Goal: Find specific page/section: Find specific page/section

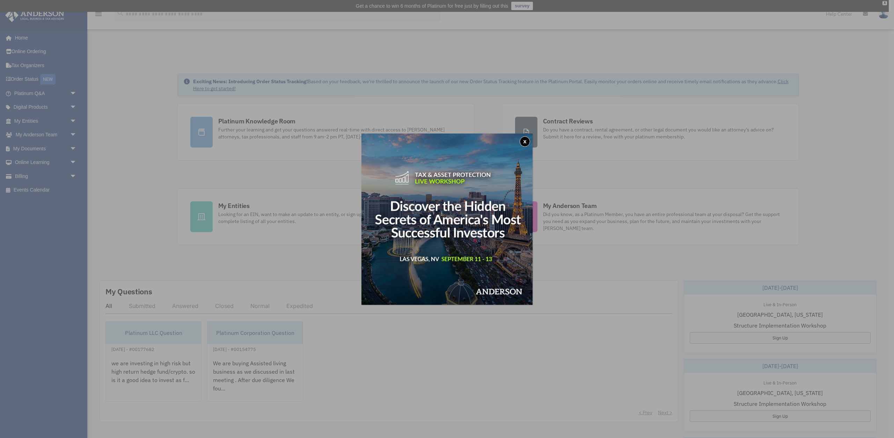
click at [527, 140] on button "x" at bounding box center [525, 141] width 10 height 10
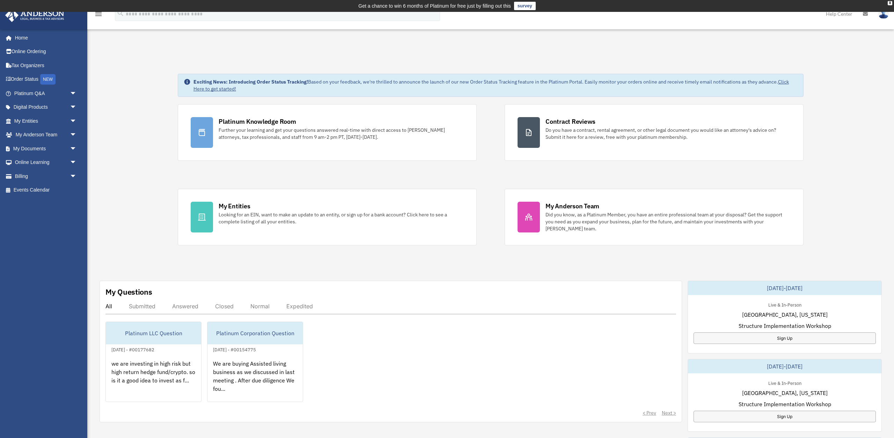
click at [116, 140] on div "Exciting News: Introducing Order Status Tracking! Based on your feedback, we're…" at bounding box center [491, 370] width 818 height 628
click at [74, 136] on span "arrow_drop_down" at bounding box center [77, 135] width 14 height 14
click at [74, 121] on span "arrow_drop_down" at bounding box center [77, 121] width 14 height 14
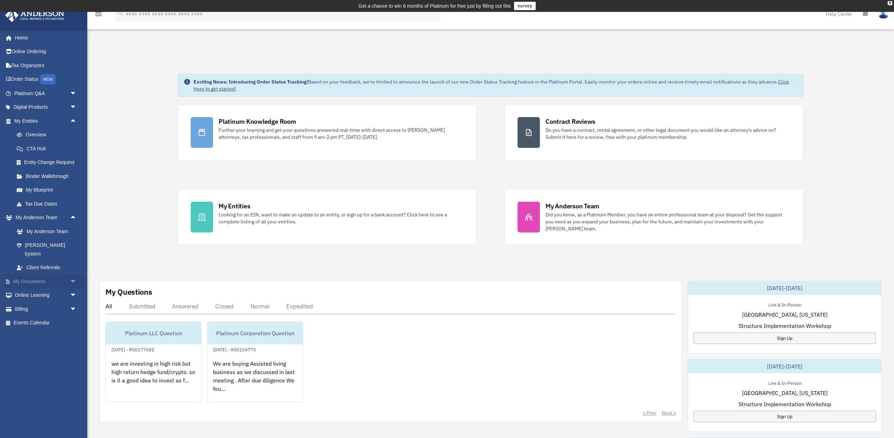
click at [72, 274] on span "arrow_drop_down" at bounding box center [77, 281] width 14 height 14
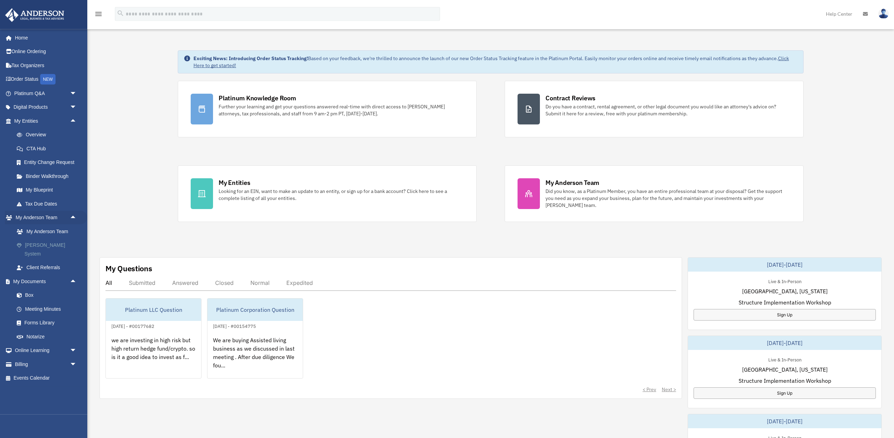
scroll to position [36, 0]
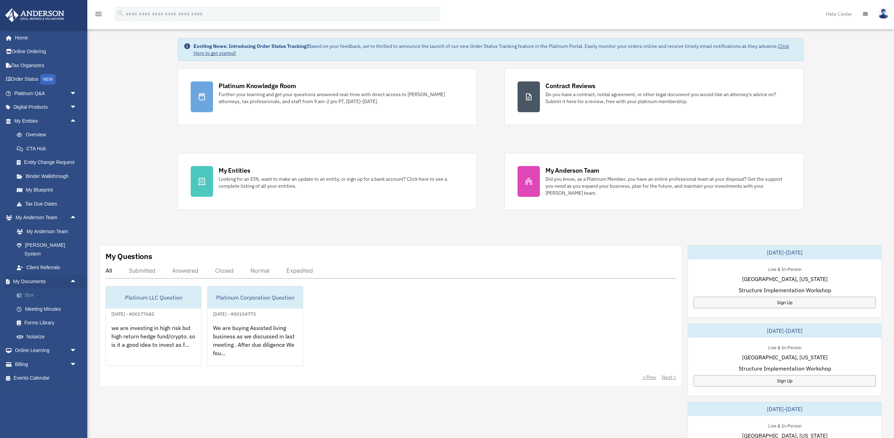
click at [27, 289] on link "Box" at bounding box center [49, 295] width 78 height 14
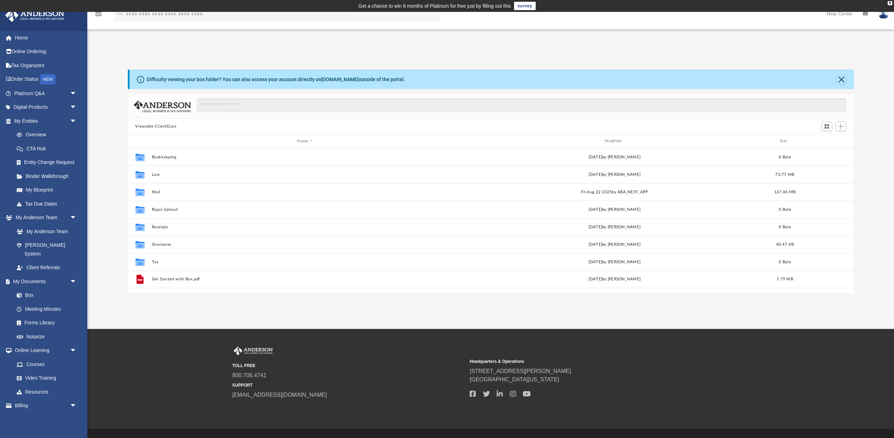
scroll to position [159, 726]
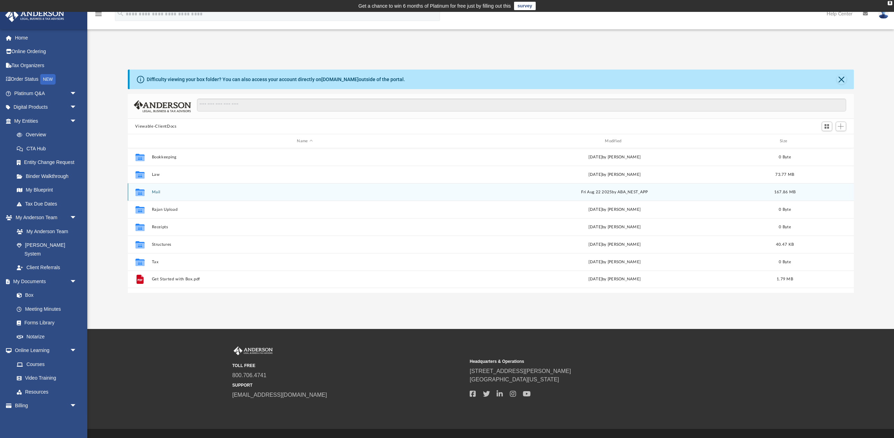
click at [327, 197] on div "Collaborated Folder Mail Fri Aug 22 2025 by ABA_NEST_APP 167.86 MB" at bounding box center [491, 191] width 726 height 17
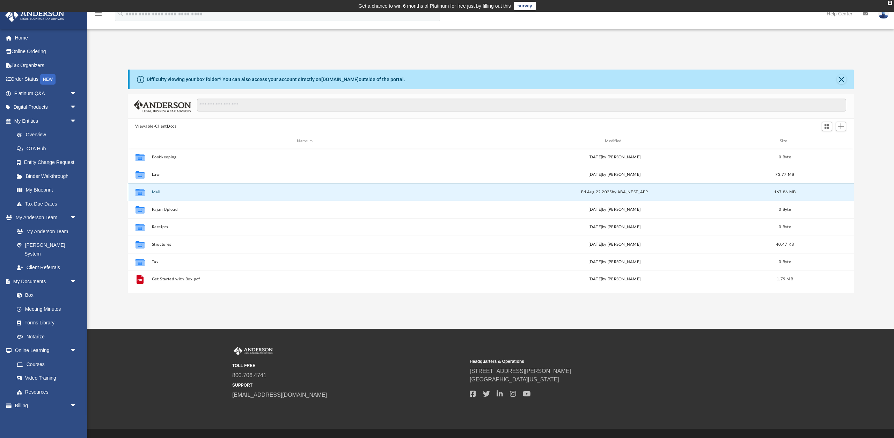
click at [327, 197] on div "Collaborated Folder Mail Fri Aug 22 2025 by ABA_NEST_APP 167.86 MB" at bounding box center [491, 191] width 726 height 17
click at [147, 193] on div "Collaborated Folder" at bounding box center [139, 191] width 17 height 11
drag, startPoint x: 169, startPoint y: 81, endPoint x: 239, endPoint y: 82, distance: 70.2
click at [233, 82] on div "Difficulty viewing your box folder? You can also access your account directly o…" at bounding box center [276, 79] width 259 height 7
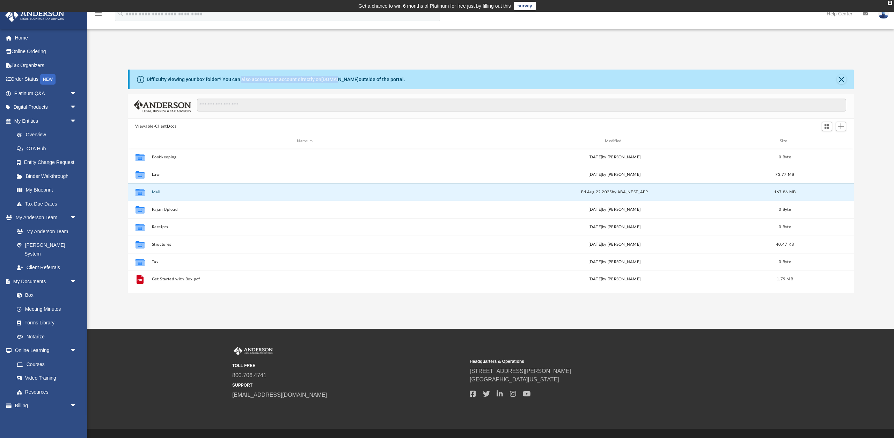
drag, startPoint x: 239, startPoint y: 82, endPoint x: 386, endPoint y: 76, distance: 147.6
click at [351, 77] on div "Difficulty viewing your box folder? You can also access your account directly o…" at bounding box center [276, 79] width 259 height 7
drag, startPoint x: 391, startPoint y: 76, endPoint x: 552, endPoint y: 82, distance: 160.8
click at [391, 76] on div "Difficulty viewing your box folder? You can also access your account directly o…" at bounding box center [492, 80] width 725 height 20
drag, startPoint x: 833, startPoint y: 77, endPoint x: 837, endPoint y: 78, distance: 4.3
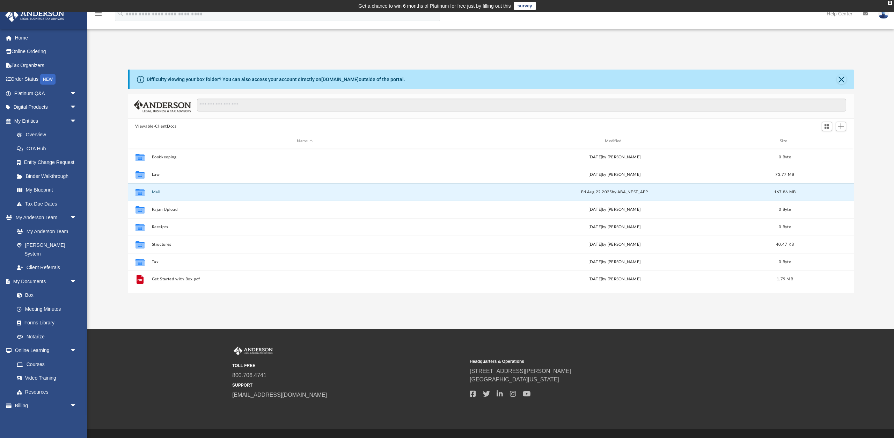
click at [836, 78] on div "Difficulty viewing your box folder? You can also access your account directly o…" at bounding box center [492, 80] width 725 height 20
click at [842, 78] on button "Close" at bounding box center [842, 79] width 10 height 10
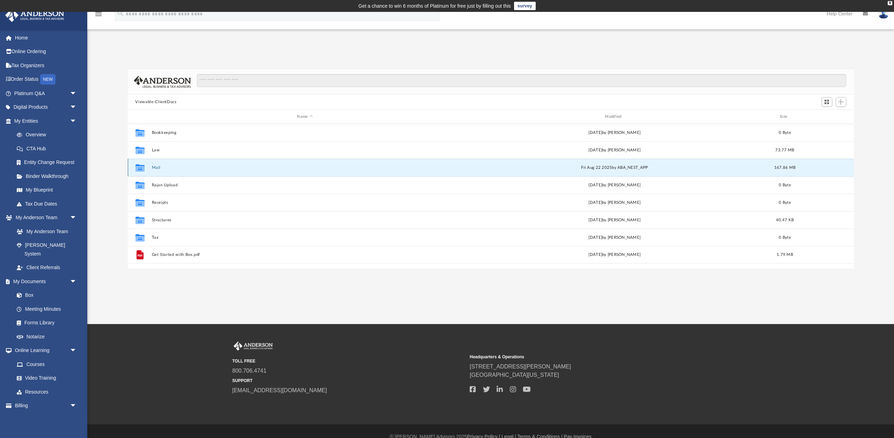
click at [153, 167] on button "Mail" at bounding box center [305, 167] width 307 height 5
click at [624, 308] on div "App brvyas1@yahoo.com Sign Out brvyas1@yahoo.com Home Online Ordering Tax Organ…" at bounding box center [447, 168] width 894 height 312
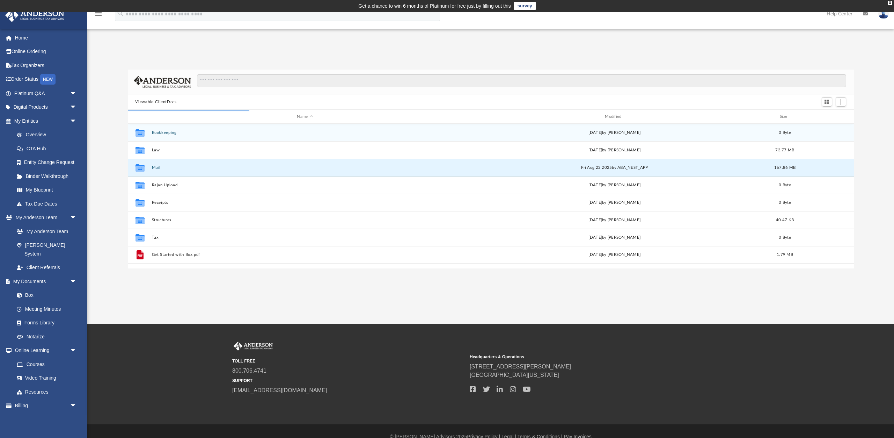
scroll to position [137, 726]
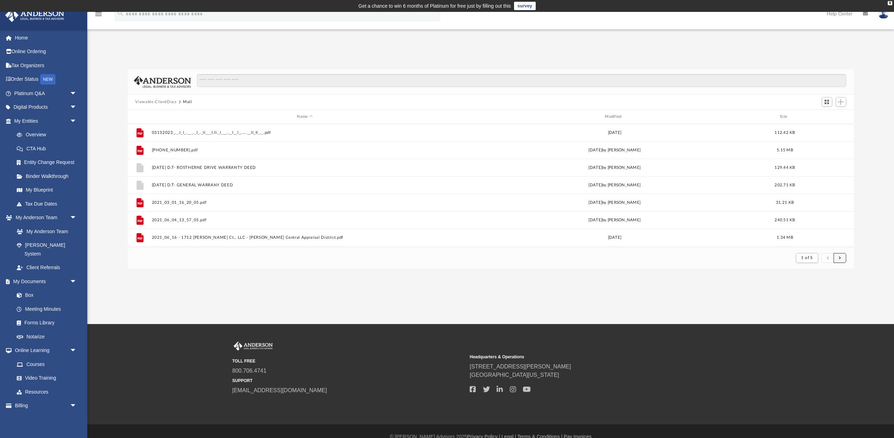
click at [835, 256] on button "submit" at bounding box center [840, 258] width 13 height 10
click at [838, 257] on button "submit" at bounding box center [840, 258] width 13 height 10
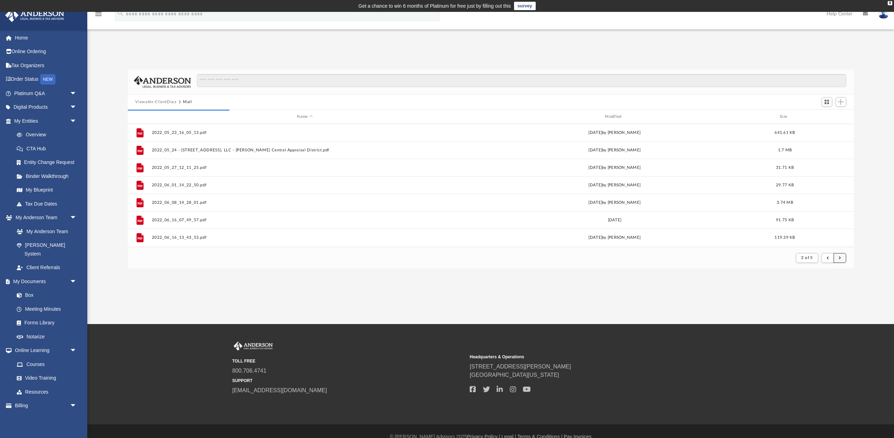
click at [838, 257] on button "submit" at bounding box center [840, 258] width 13 height 10
click at [856, 249] on div "Difficulty viewing your box folder? You can also access your account directly o…" at bounding box center [490, 169] width 807 height 199
click at [842, 259] on button "submit" at bounding box center [840, 258] width 13 height 10
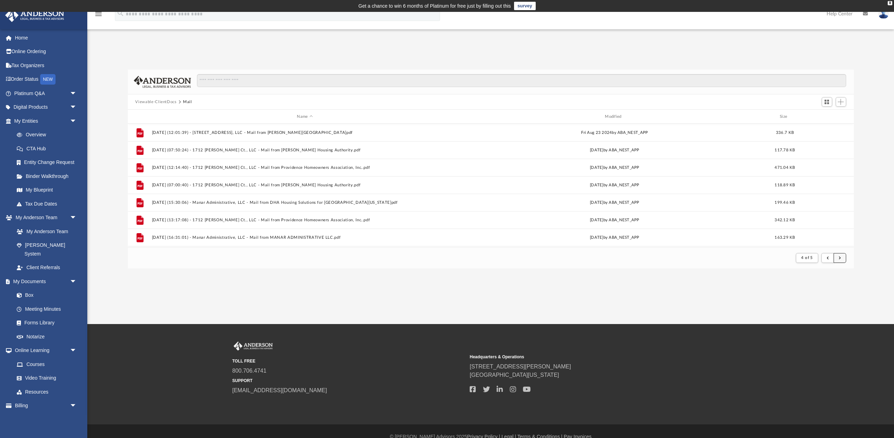
click at [842, 259] on button "submit" at bounding box center [840, 258] width 13 height 10
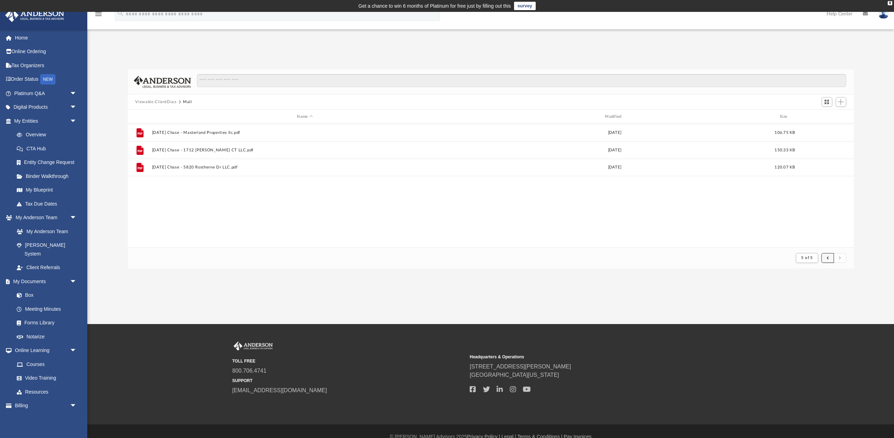
click at [828, 256] on button "submit" at bounding box center [828, 258] width 13 height 10
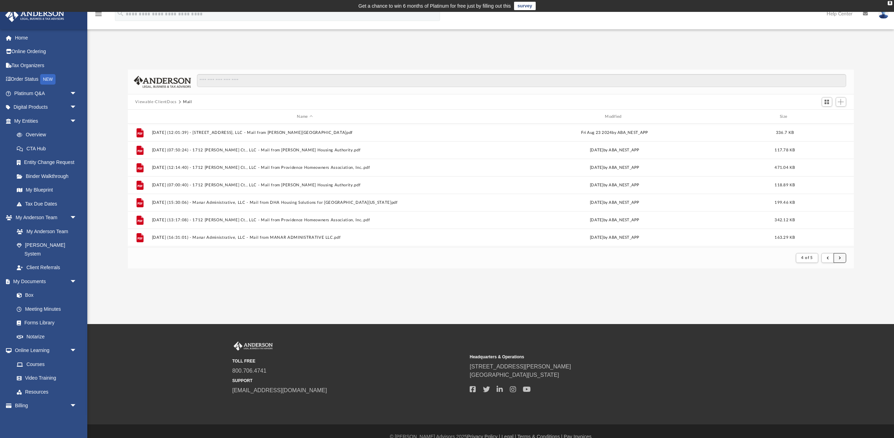
click at [839, 261] on button "submit" at bounding box center [840, 258] width 13 height 10
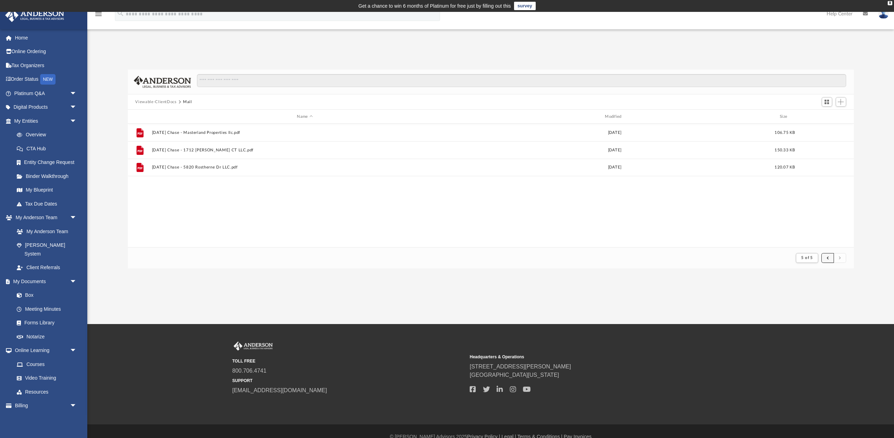
click at [833, 258] on button "submit" at bounding box center [828, 258] width 13 height 10
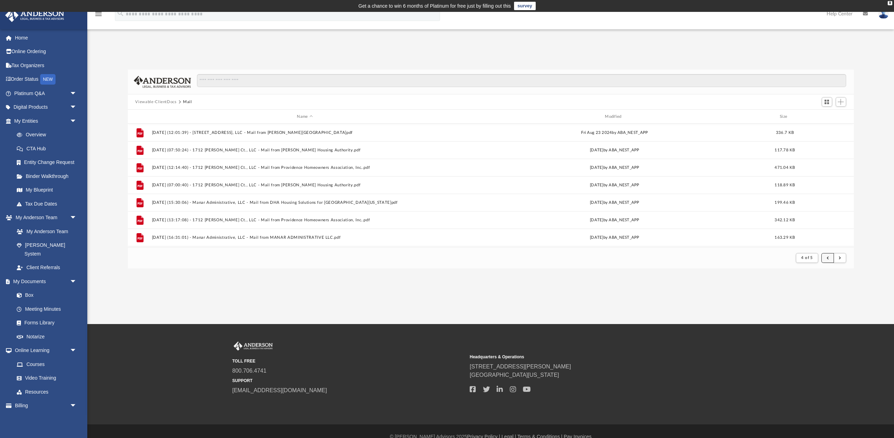
click at [831, 259] on button "submit" at bounding box center [828, 258] width 13 height 10
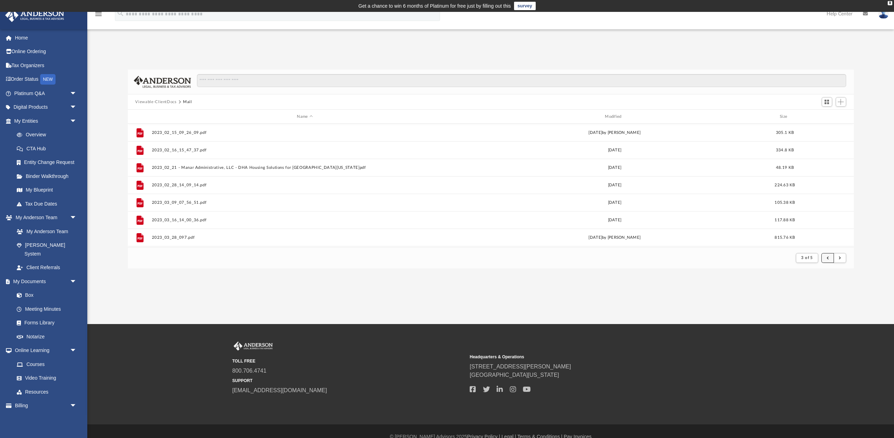
click at [831, 259] on button "submit" at bounding box center [828, 258] width 13 height 10
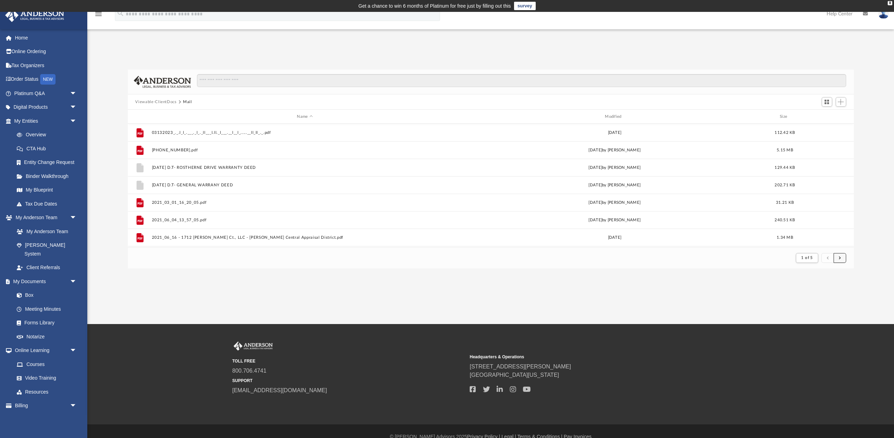
click at [838, 257] on button "submit" at bounding box center [840, 258] width 13 height 10
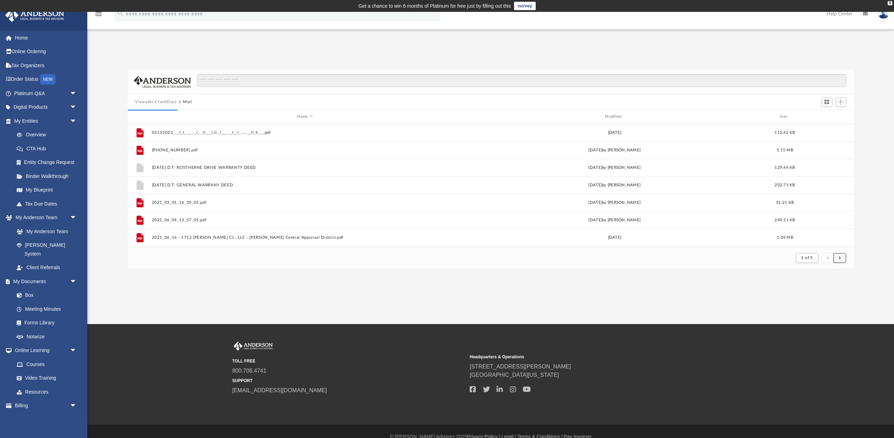
click at [838, 257] on button "submit" at bounding box center [840, 258] width 13 height 10
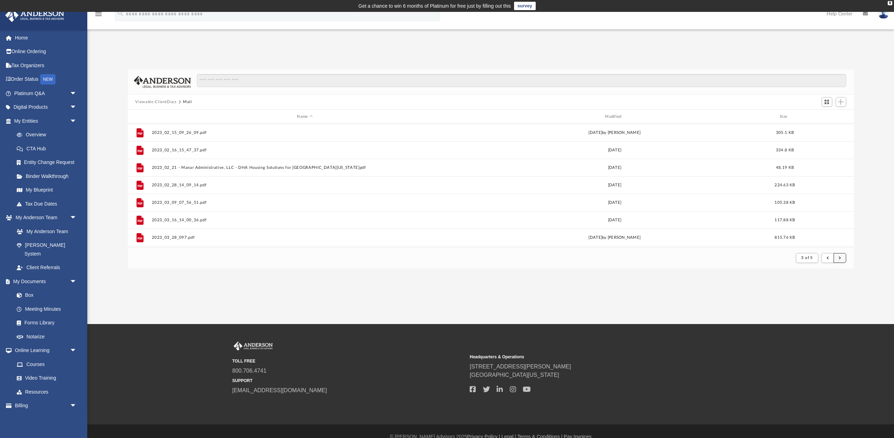
click at [838, 257] on button "submit" at bounding box center [840, 258] width 13 height 10
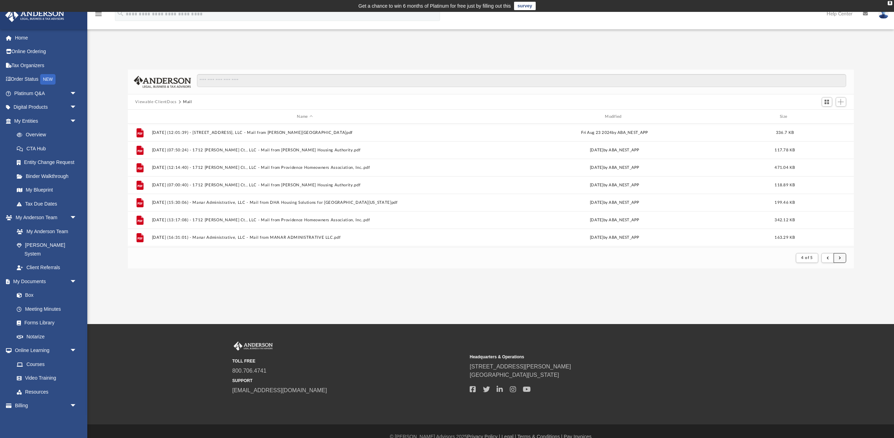
click at [845, 256] on button "submit" at bounding box center [840, 258] width 13 height 10
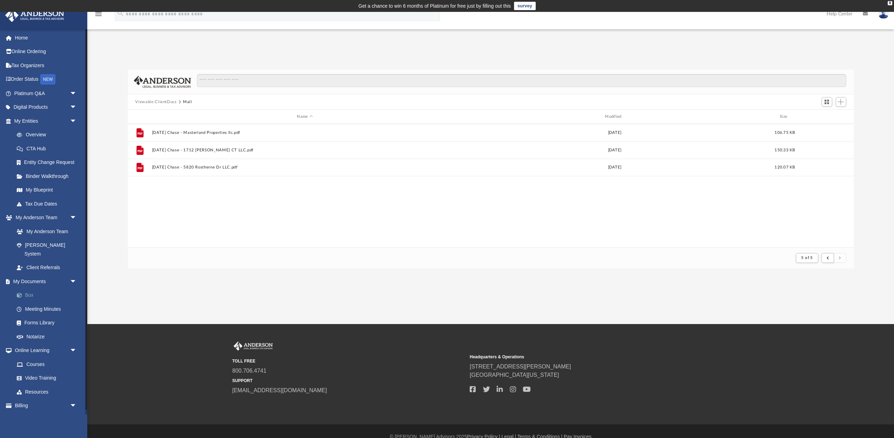
click at [36, 288] on link "Box" at bounding box center [49, 295] width 78 height 14
click at [38, 302] on link "Meeting Minutes" at bounding box center [49, 309] width 78 height 14
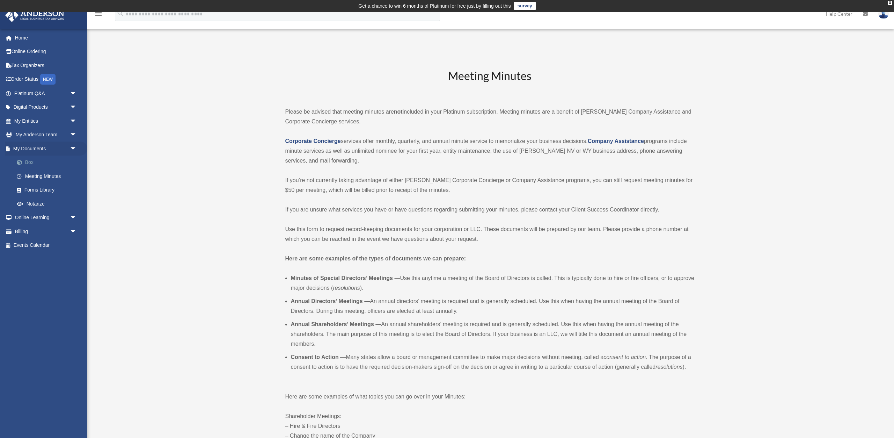
click at [43, 165] on link "Box" at bounding box center [49, 162] width 78 height 14
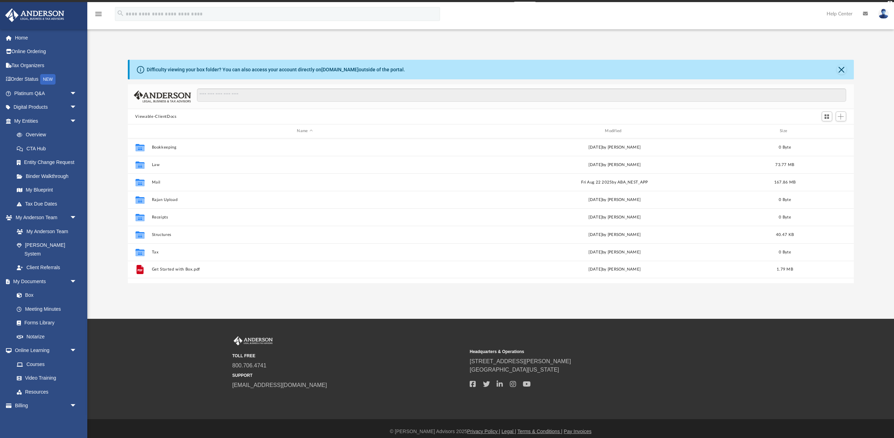
scroll to position [159, 726]
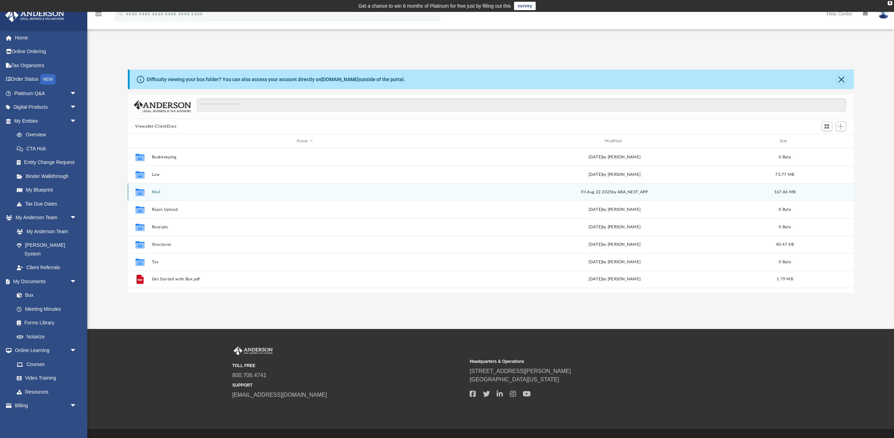
click at [156, 193] on button "Mail" at bounding box center [305, 192] width 307 height 5
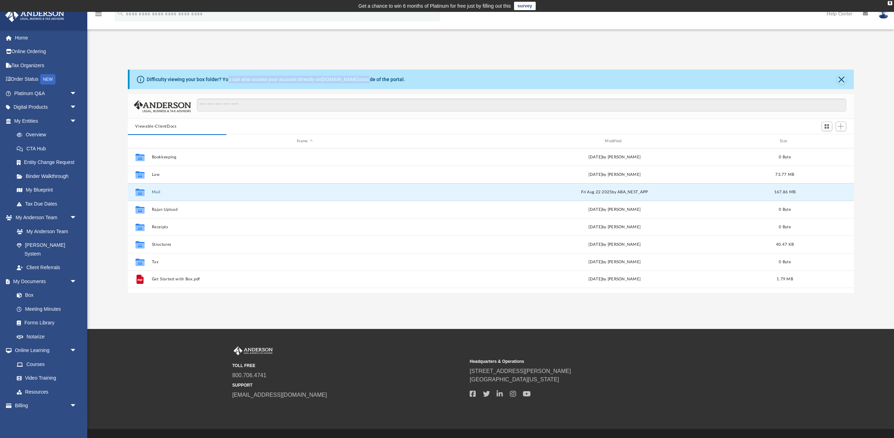
drag, startPoint x: 226, startPoint y: 79, endPoint x: 348, endPoint y: 81, distance: 121.9
click at [348, 81] on div "Difficulty viewing your box folder? You can also access your account directly o…" at bounding box center [276, 79] width 259 height 7
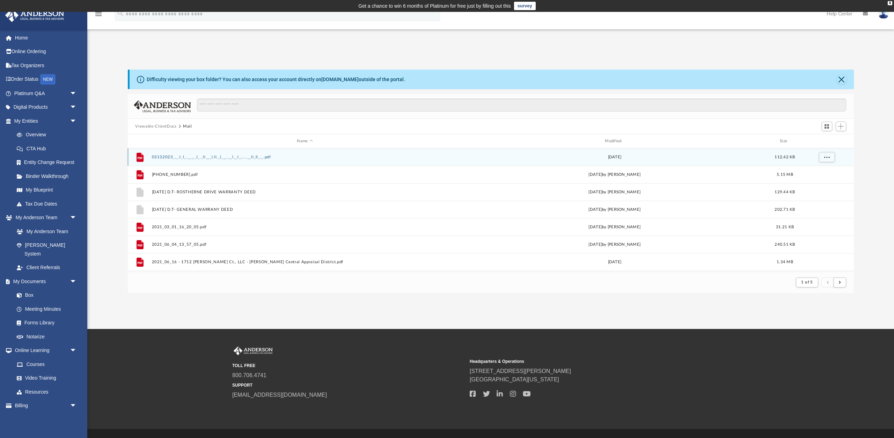
scroll to position [0, 0]
